Goal: Information Seeking & Learning: Learn about a topic

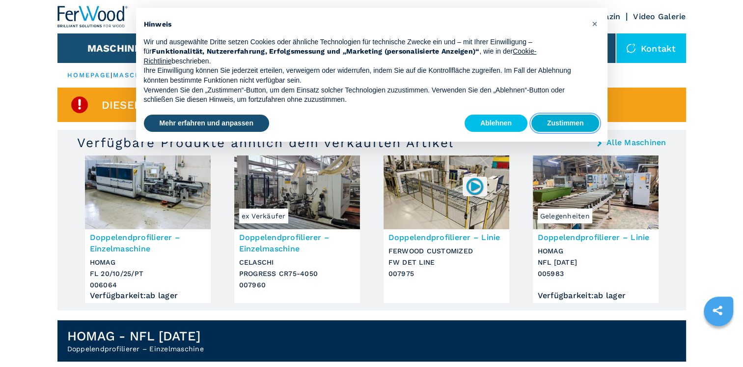
click at [557, 124] on button "Zustimmen" at bounding box center [566, 123] width 68 height 18
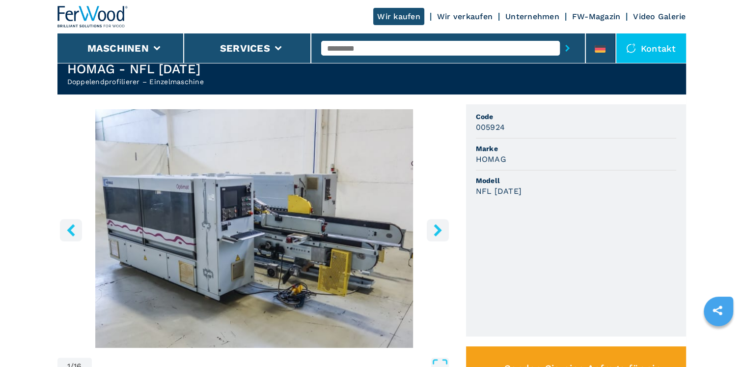
scroll to position [295, 0]
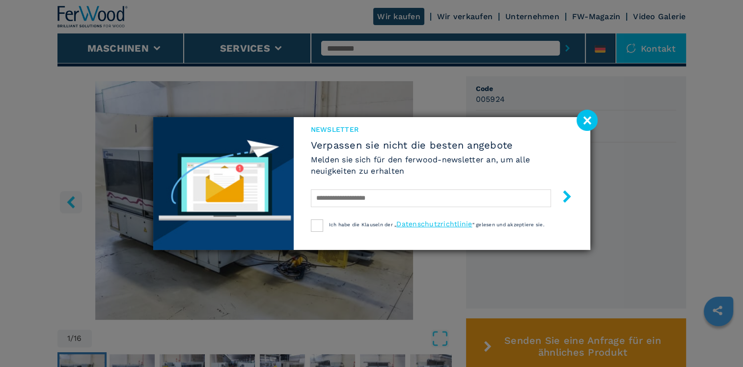
click at [584, 117] on image at bounding box center [587, 120] width 21 height 21
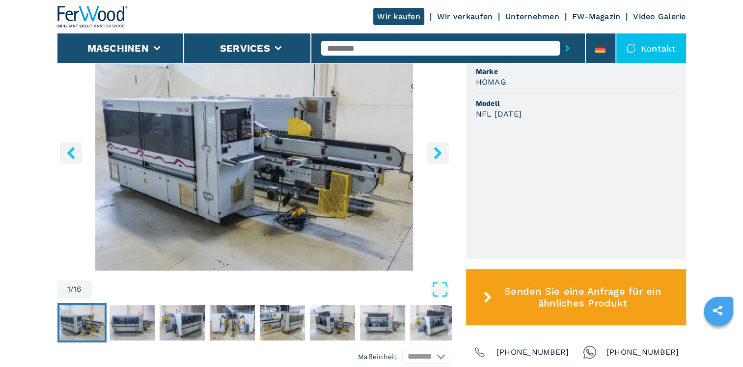
scroll to position [393, 0]
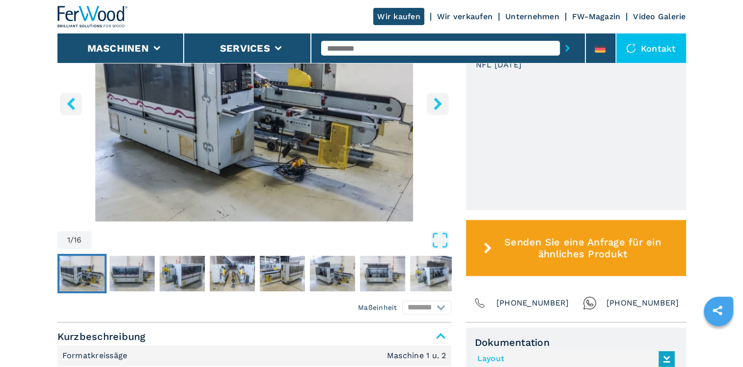
click at [433, 102] on icon "right-button" at bounding box center [438, 103] width 12 height 12
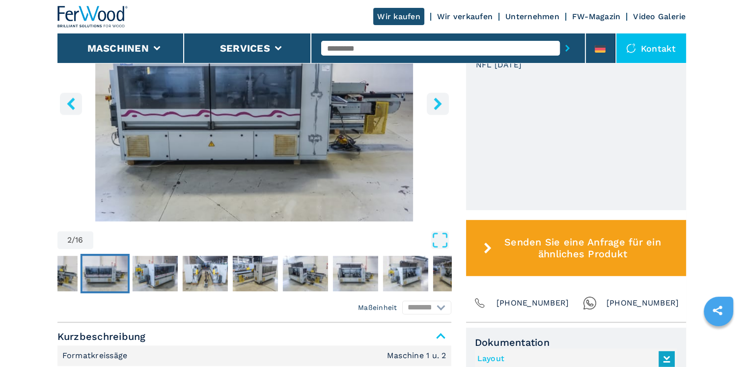
click at [434, 102] on icon "right-button" at bounding box center [438, 103] width 12 height 12
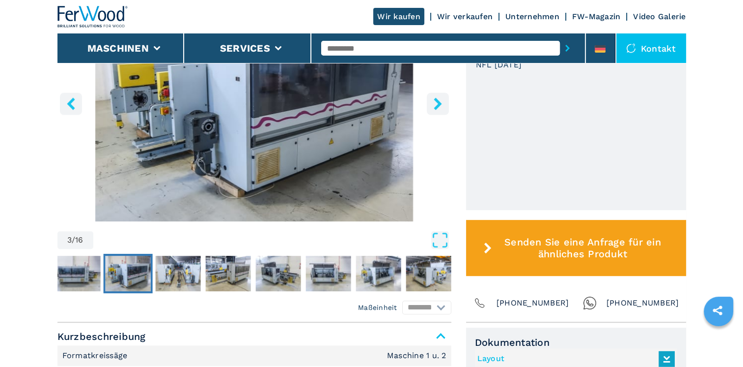
click at [434, 103] on icon "right-button" at bounding box center [438, 103] width 12 height 12
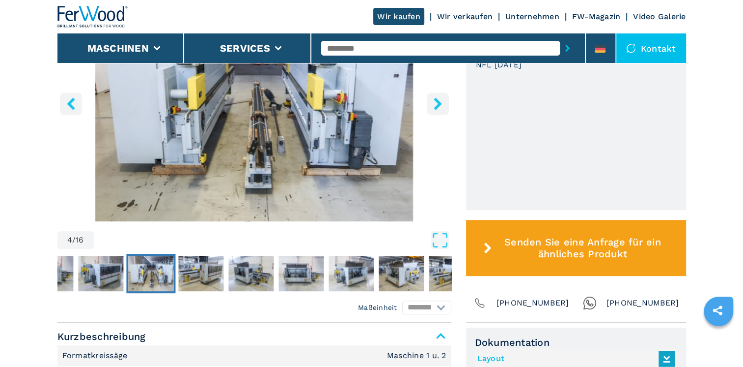
click at [434, 103] on icon "right-button" at bounding box center [438, 103] width 12 height 12
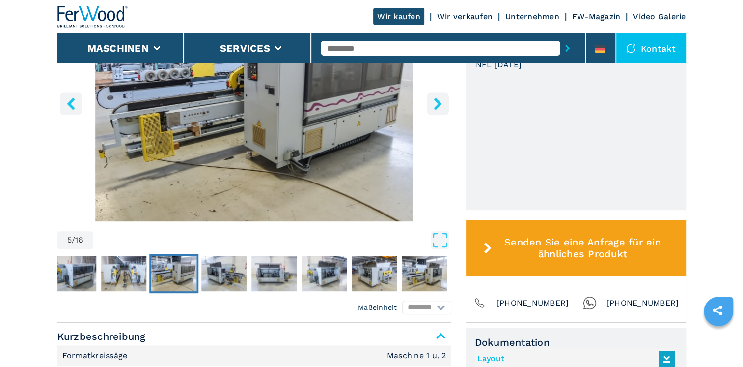
click at [434, 104] on icon "right-button" at bounding box center [438, 103] width 12 height 12
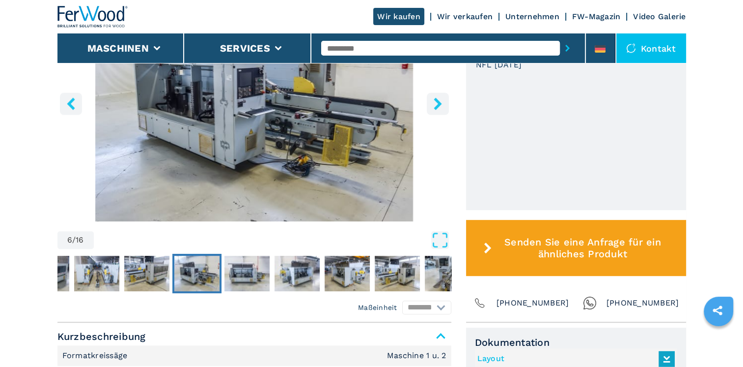
click at [434, 104] on icon "right-button" at bounding box center [438, 103] width 12 height 12
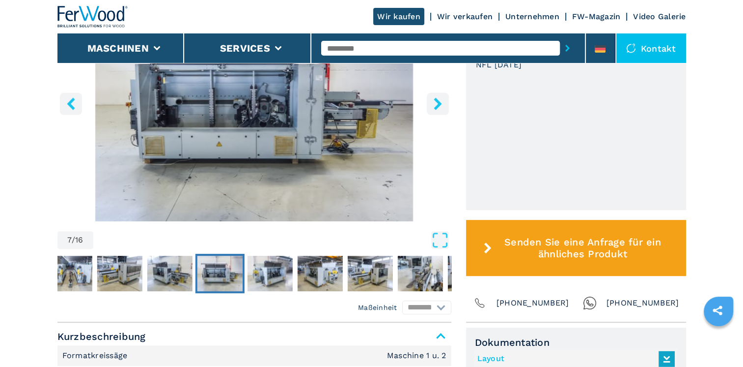
click at [434, 104] on icon "right-button" at bounding box center [438, 103] width 12 height 12
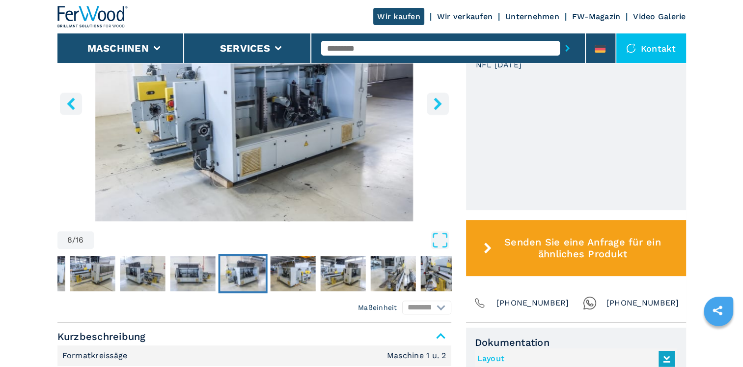
click at [434, 104] on icon "right-button" at bounding box center [438, 103] width 12 height 12
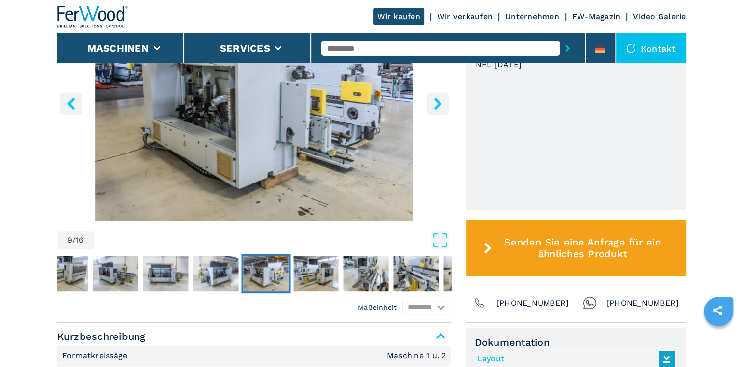
click at [434, 104] on icon "right-button" at bounding box center [438, 103] width 12 height 12
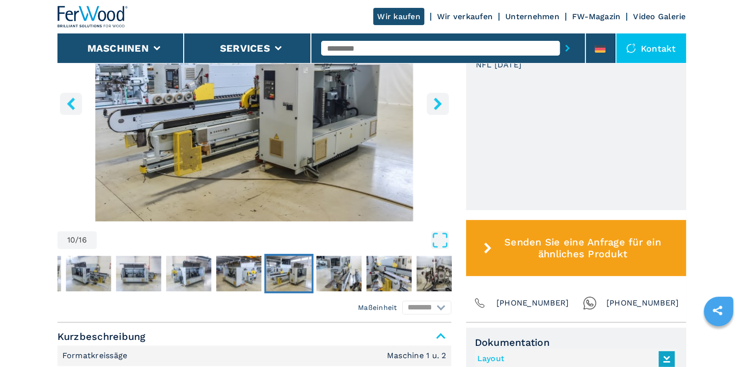
click at [434, 104] on icon "right-button" at bounding box center [438, 103] width 12 height 12
